Goal: Information Seeking & Learning: Learn about a topic

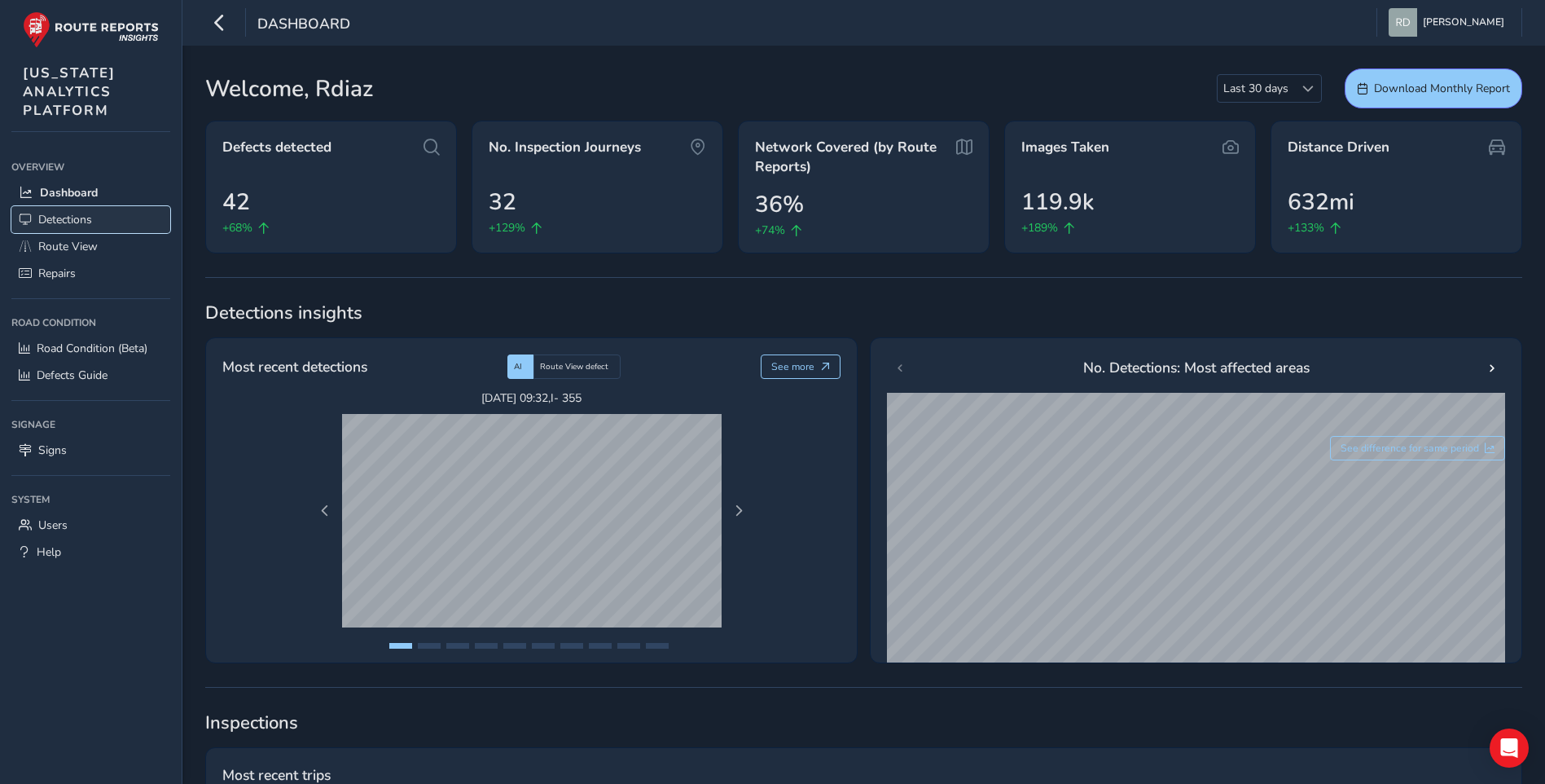
click at [84, 218] on span "Detections" at bounding box center [65, 219] width 54 height 15
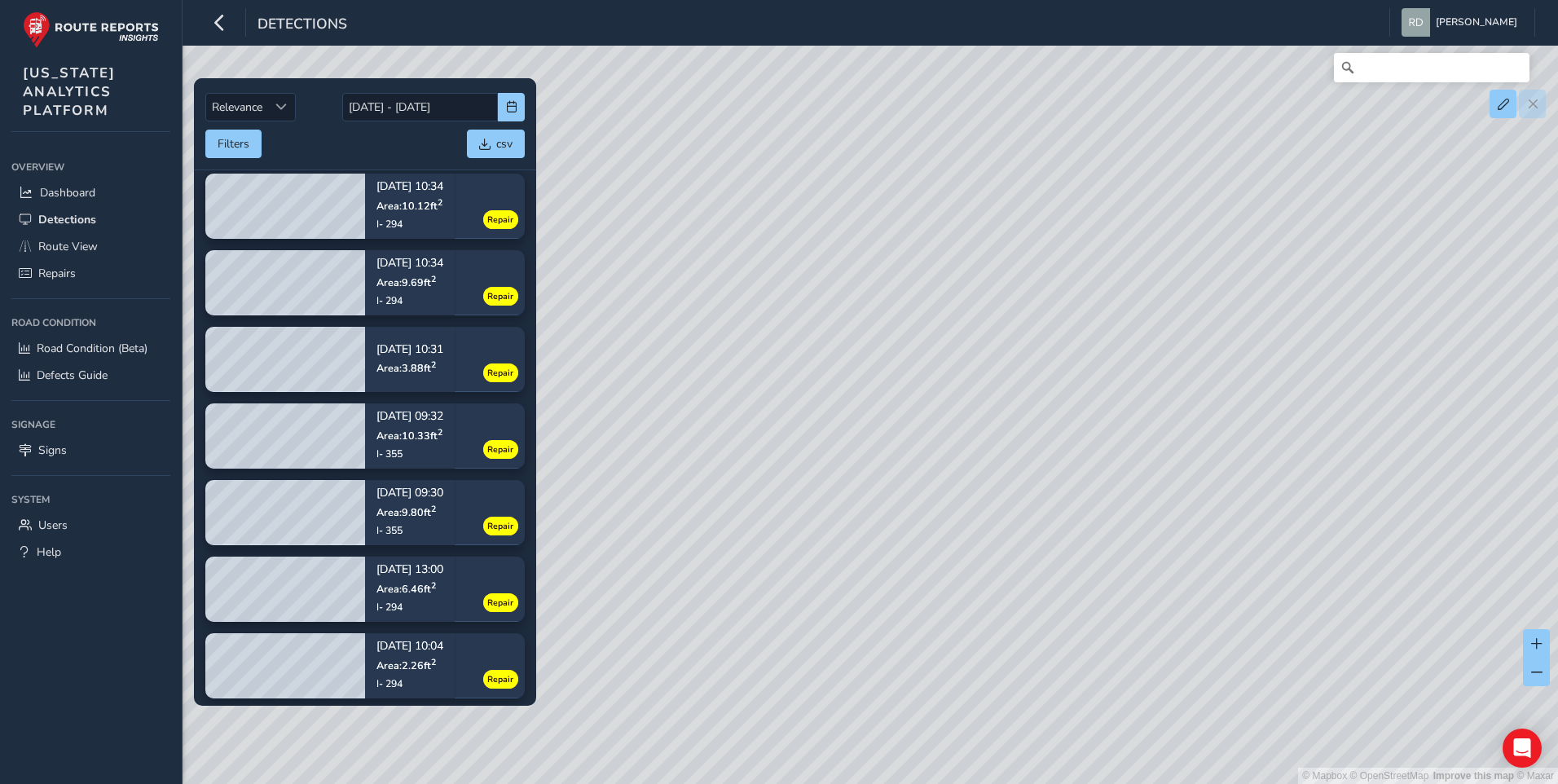
scroll to position [710, 0]
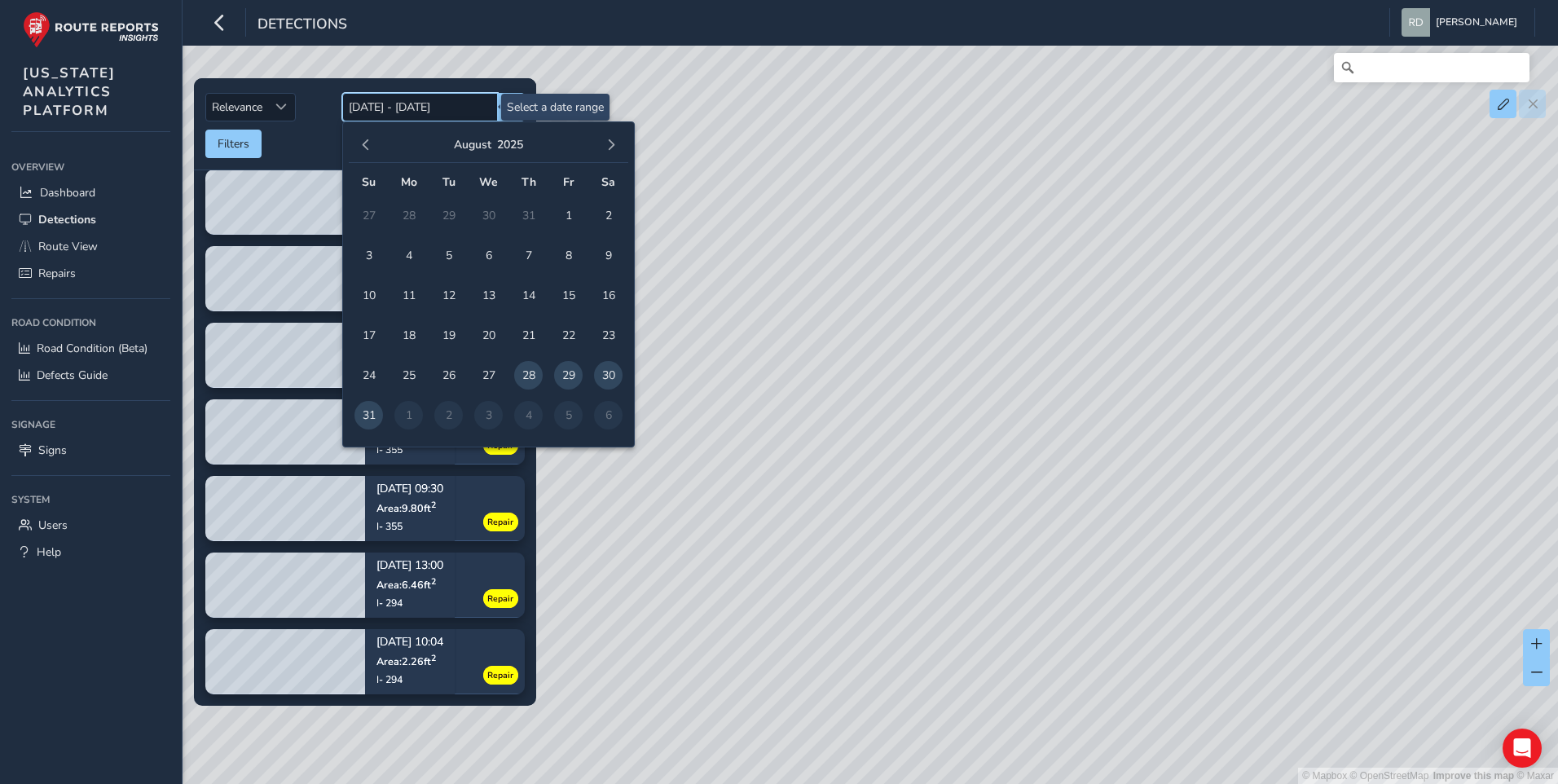
click at [351, 100] on input "[DATE] - [DATE]" at bounding box center [420, 108] width 156 height 29
click at [564, 208] on span "1" at bounding box center [569, 215] width 29 height 29
click at [617, 151] on button "button" at bounding box center [611, 145] width 23 height 23
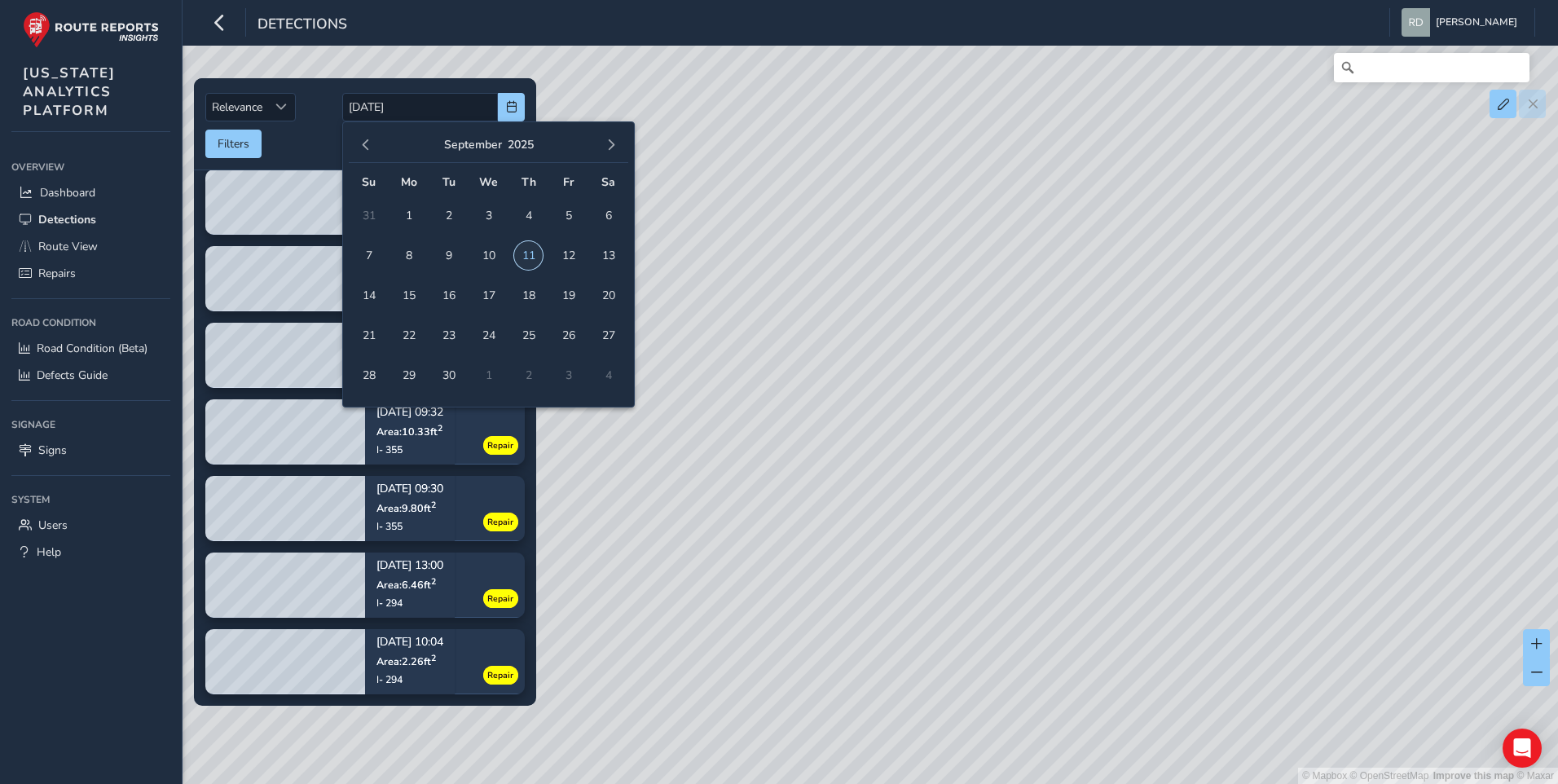
click at [537, 258] on span "11" at bounding box center [529, 256] width 29 height 29
type input "[DATE] - [DATE]"
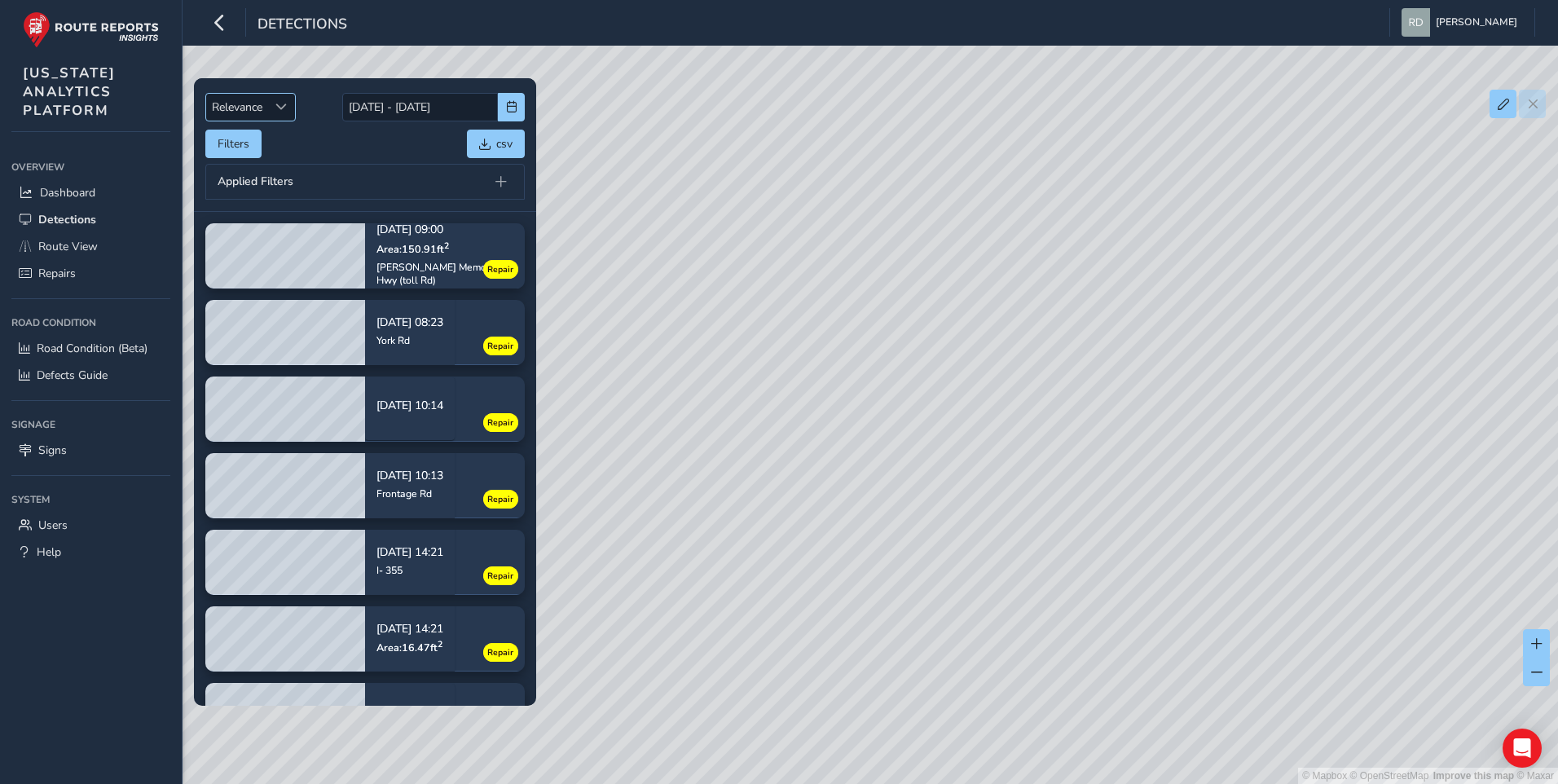
click at [258, 99] on span "Relevance" at bounding box center [237, 108] width 62 height 27
click at [258, 171] on li "Newest" at bounding box center [252, 168] width 90 height 27
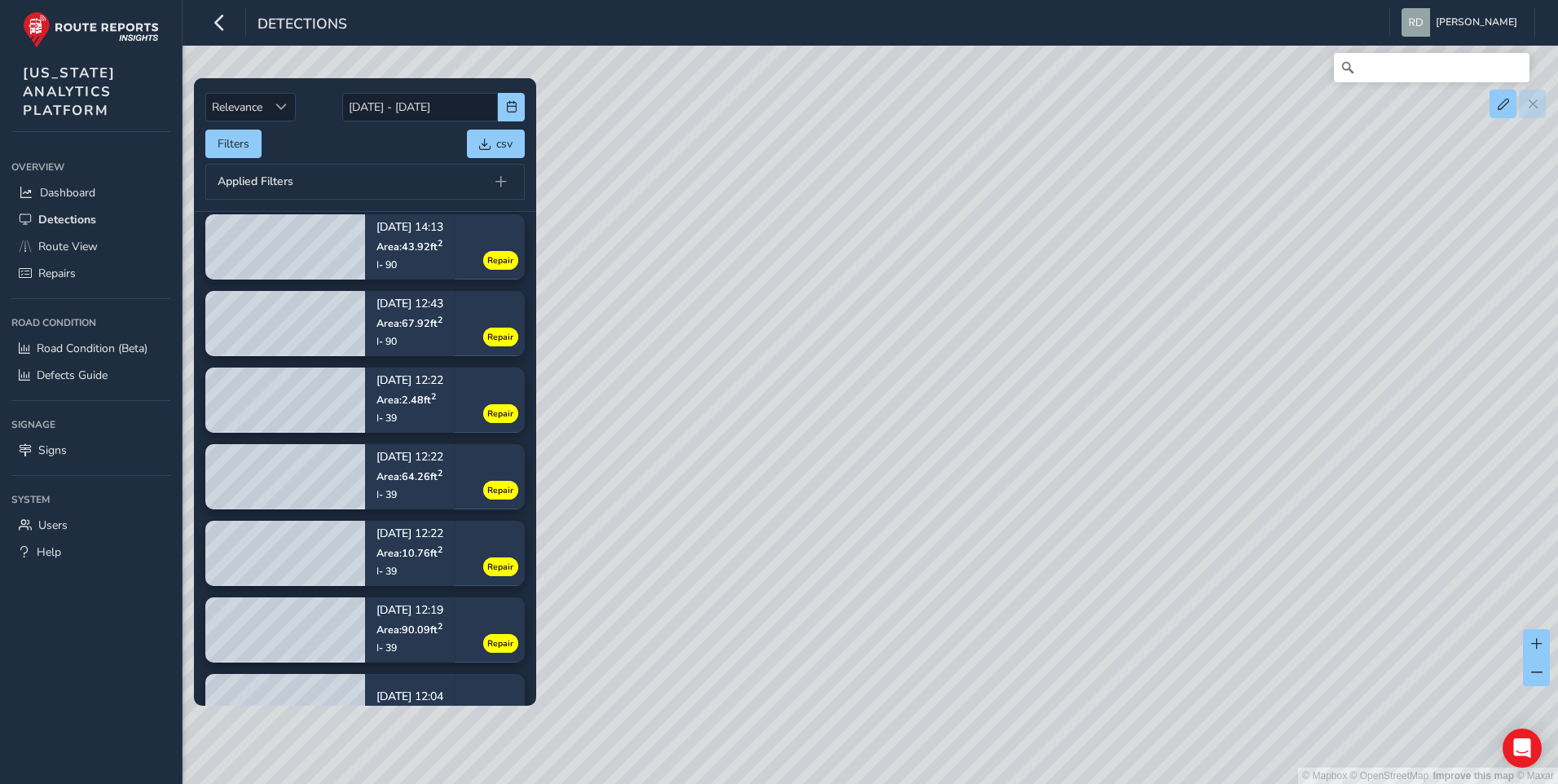
scroll to position [2445, 0]
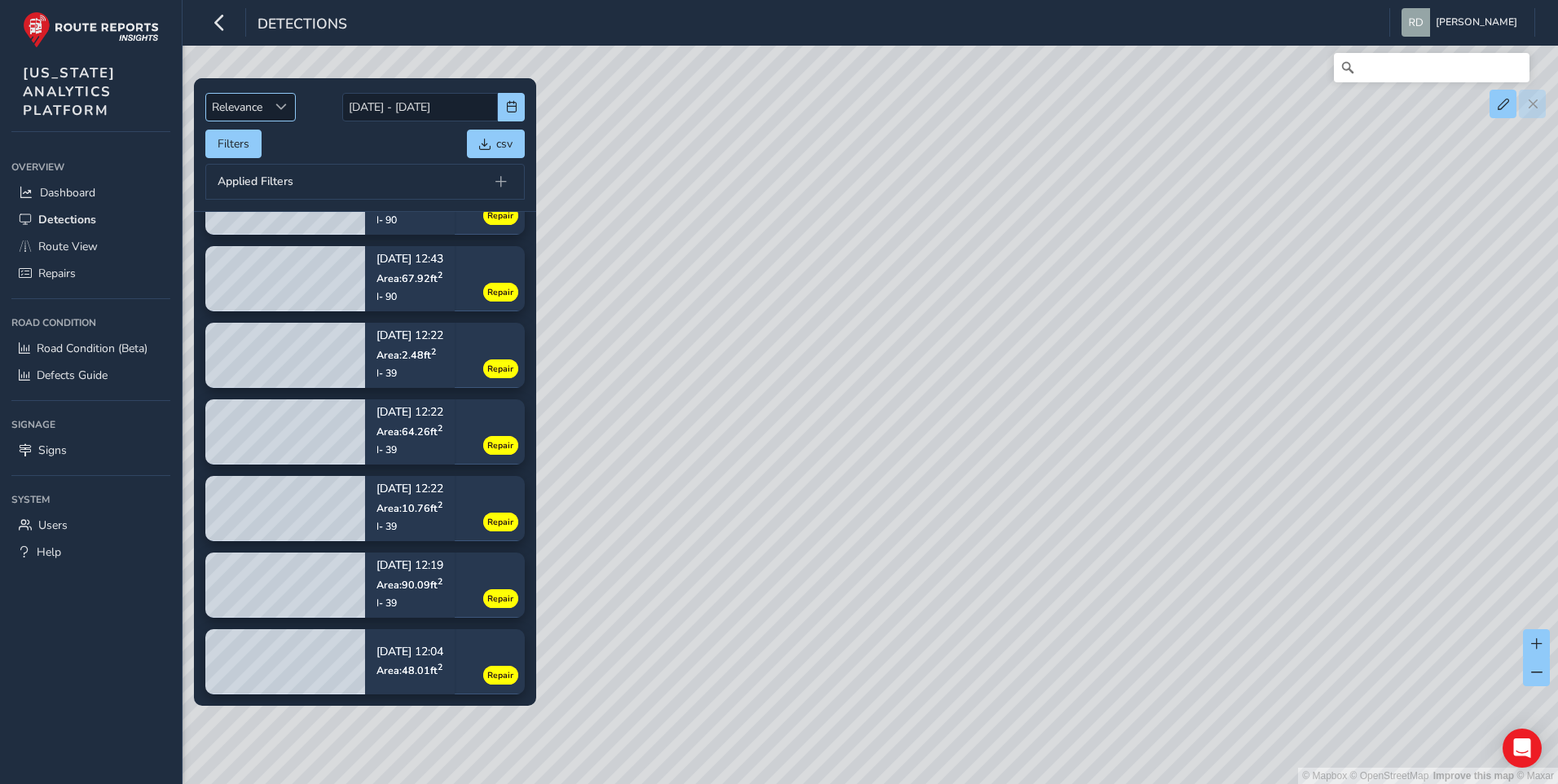
click at [262, 110] on span "Relevance" at bounding box center [237, 108] width 62 height 27
click at [253, 174] on li "Newest" at bounding box center [252, 168] width 90 height 27
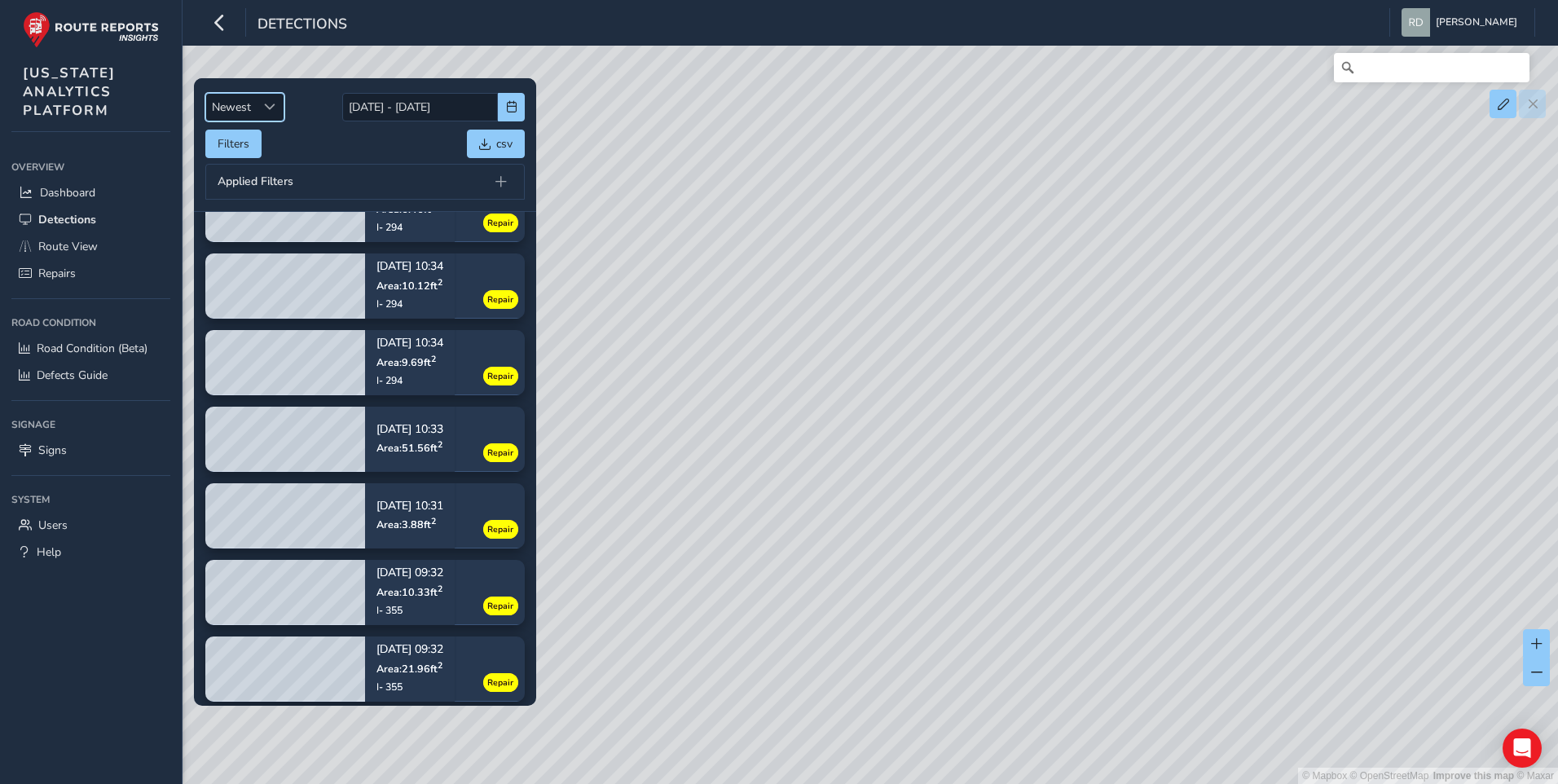
scroll to position [0, 0]
